Goal: Transaction & Acquisition: Purchase product/service

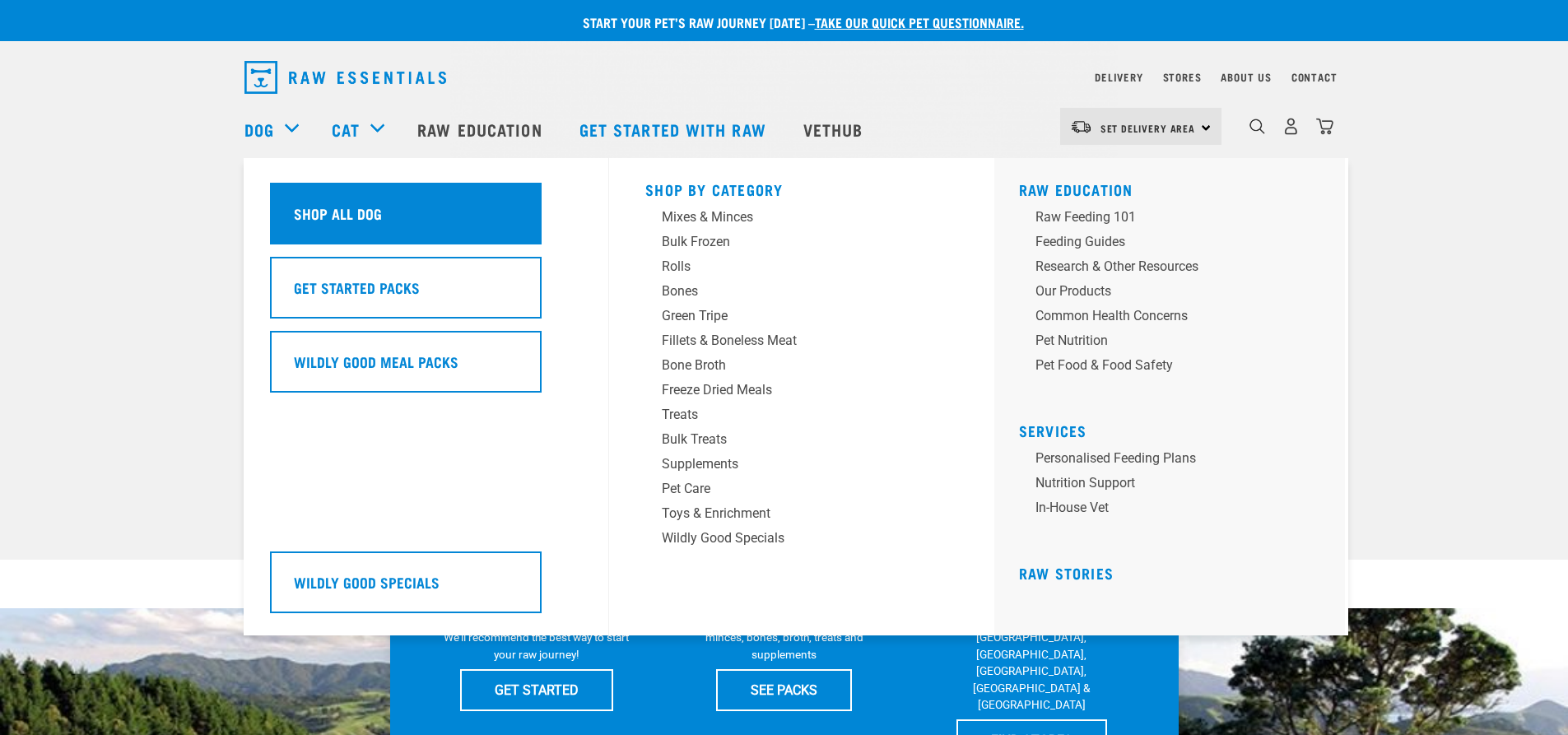
click at [377, 213] on h5 "Shop All Dog" at bounding box center [338, 213] width 88 height 21
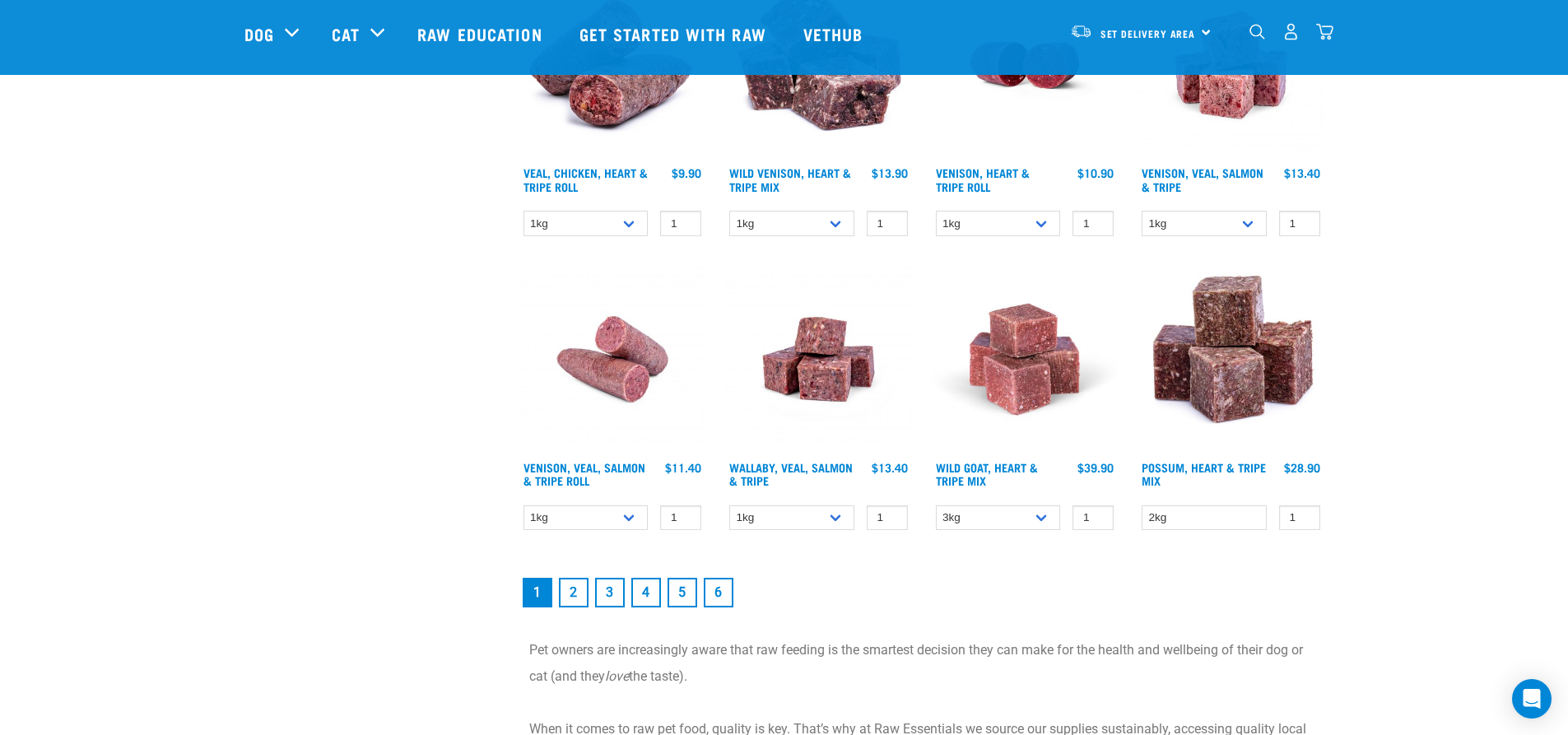
scroll to position [2222, 0]
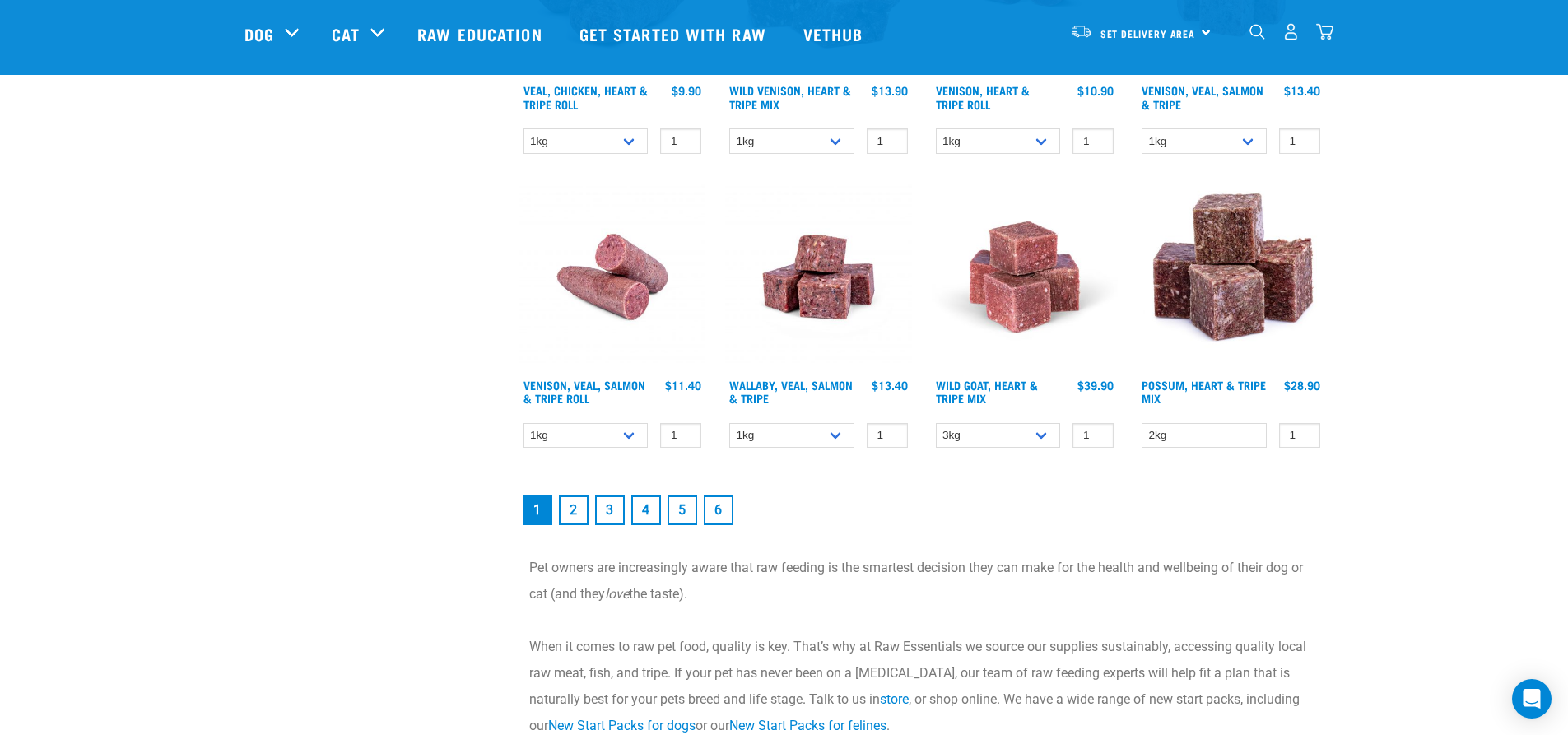
click at [581, 517] on link "2" at bounding box center [574, 510] width 30 height 30
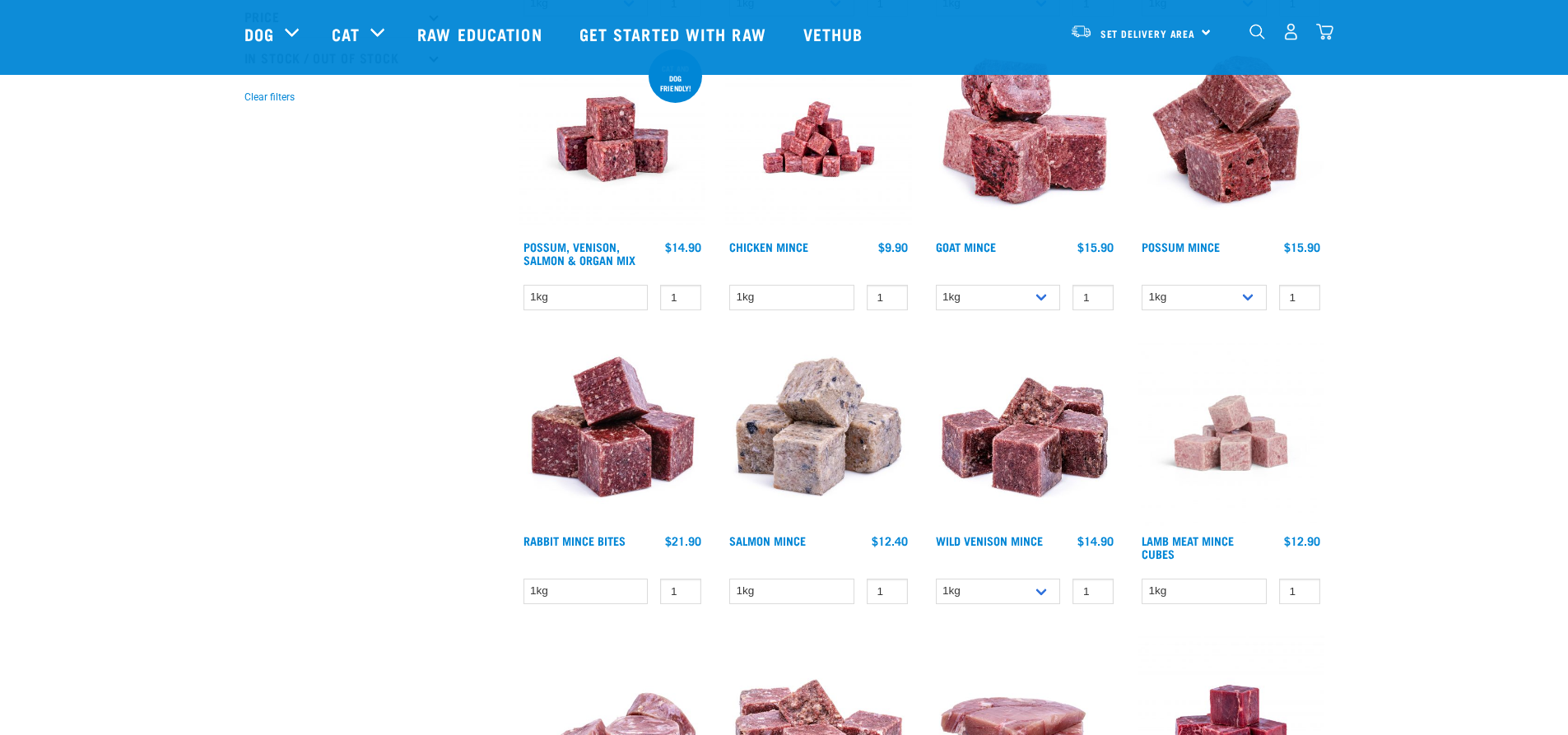
scroll to position [576, 0]
